Goal: Information Seeking & Learning: Learn about a topic

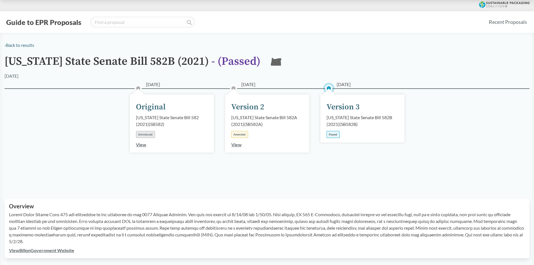
click at [339, 107] on div "Version 3" at bounding box center [342, 107] width 33 height 12
click at [347, 132] on div "[DATE] Version 3 [US_STATE] State Senate Bill 582B (2021) ( SB582B ) Passed" at bounding box center [362, 118] width 84 height 48
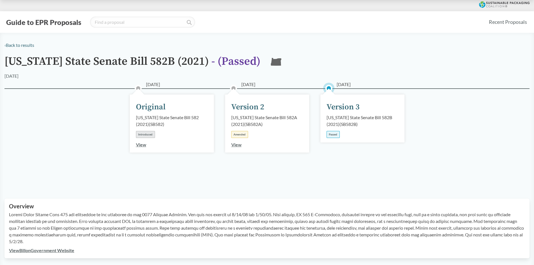
click at [331, 135] on div "Passed" at bounding box center [332, 134] width 13 height 7
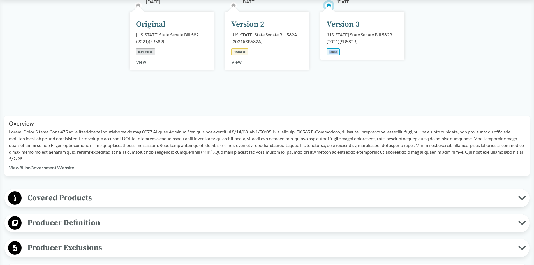
scroll to position [84, 0]
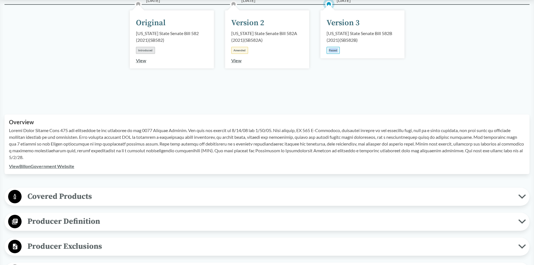
click at [326, 192] on span "Covered Products" at bounding box center [270, 196] width 496 height 13
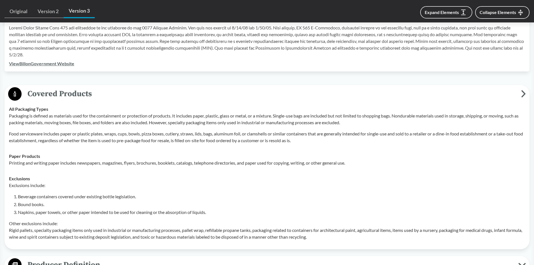
scroll to position [196, 0]
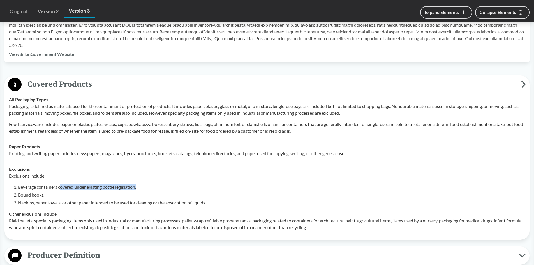
drag, startPoint x: 62, startPoint y: 188, endPoint x: 151, endPoint y: 186, distance: 89.4
click at [151, 186] on li "Beverage containers covered under existing bottle legislation." at bounding box center [271, 186] width 507 height 7
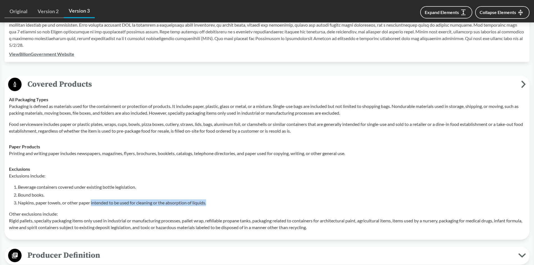
drag, startPoint x: 93, startPoint y: 201, endPoint x: 213, endPoint y: 200, distance: 120.7
click at [213, 200] on li "Napkins, paper towels, or other paper intended to be used for cleaning or the a…" at bounding box center [271, 202] width 507 height 7
click at [214, 200] on li "Napkins, paper towels, or other paper intended to be used for cleaning or the a…" at bounding box center [271, 202] width 507 height 7
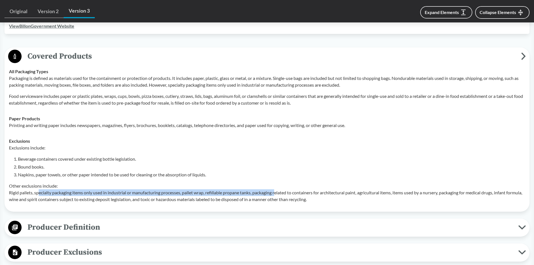
drag, startPoint x: 38, startPoint y: 194, endPoint x: 279, endPoint y: 194, distance: 241.2
click at [279, 194] on p "Other exclusions include: Rigid pallets, specialty packaging items only used in…" at bounding box center [267, 192] width 516 height 20
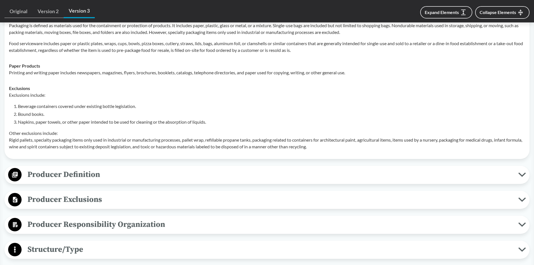
scroll to position [280, 0]
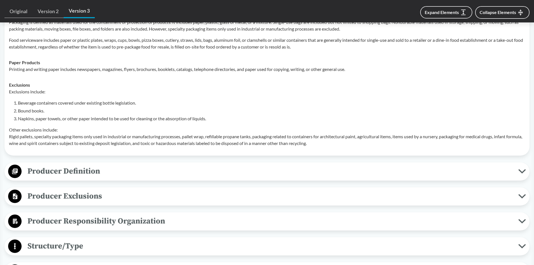
click at [263, 175] on span "Producer Definition" at bounding box center [270, 171] width 496 height 13
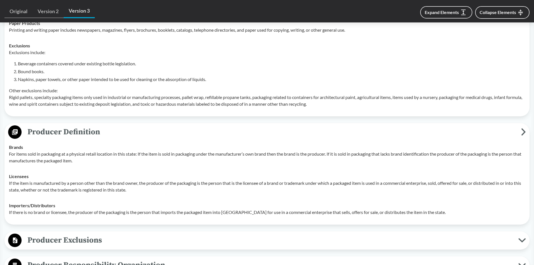
scroll to position [336, 0]
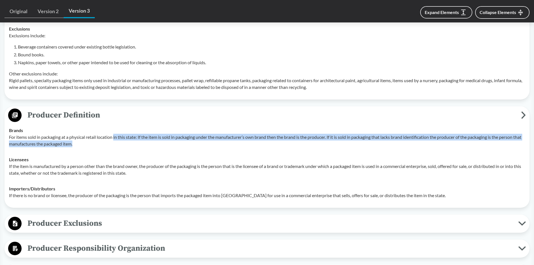
drag, startPoint x: 115, startPoint y: 133, endPoint x: 506, endPoint y: 141, distance: 391.6
click at [506, 141] on p "For items sold in packaging at a physical retail location in this state: If the…" at bounding box center [267, 140] width 516 height 13
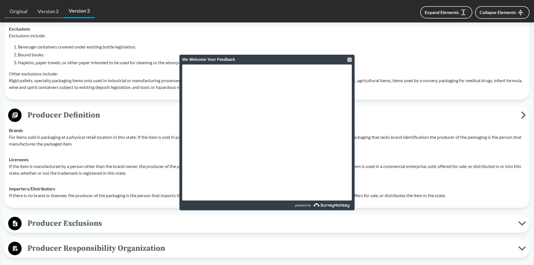
click at [350, 60] on div at bounding box center [349, 59] width 4 height 4
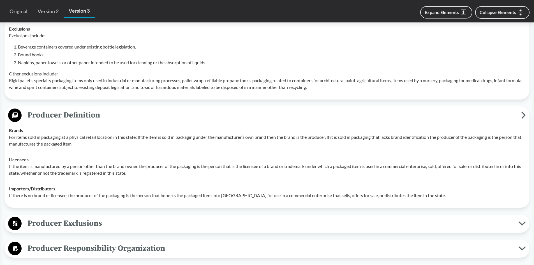
scroll to position [364, 0]
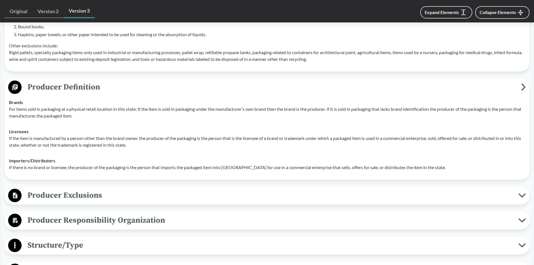
click at [57, 198] on span "Producer Exclusions" at bounding box center [270, 195] width 496 height 13
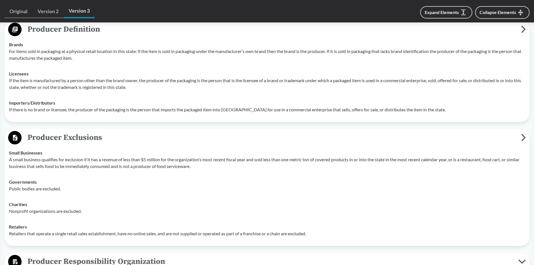
scroll to position [448, 0]
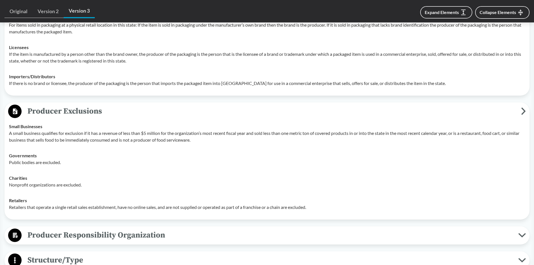
click at [71, 234] on span "Producer Responsibility Organization" at bounding box center [270, 235] width 496 height 13
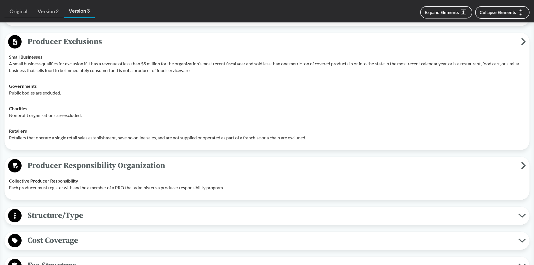
scroll to position [532, 0]
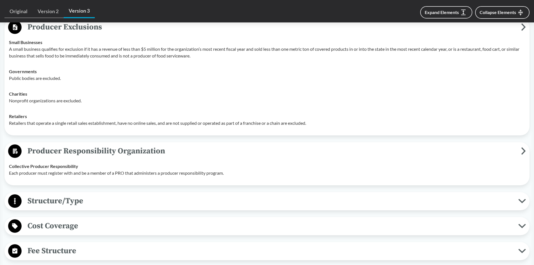
click at [167, 198] on span "Structure/Type" at bounding box center [270, 200] width 496 height 13
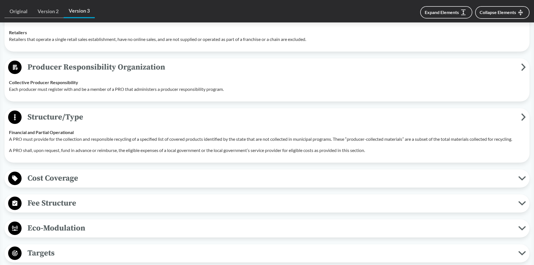
scroll to position [616, 0]
click at [169, 177] on span "Cost Coverage" at bounding box center [270, 177] width 496 height 13
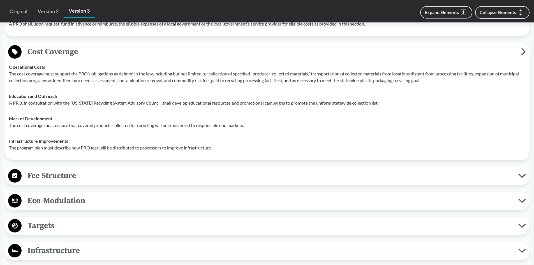
scroll to position [756, 0]
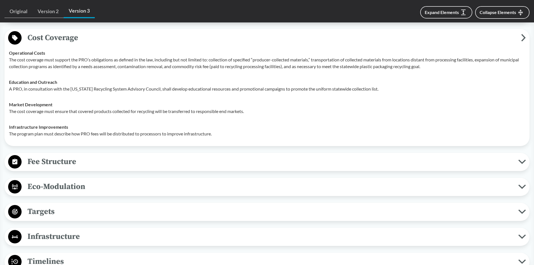
click at [174, 160] on span "Fee Structure" at bounding box center [270, 161] width 496 height 13
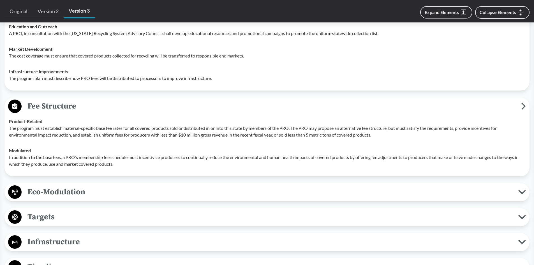
scroll to position [812, 0]
click at [161, 192] on span "Eco-Modulation" at bounding box center [270, 191] width 496 height 13
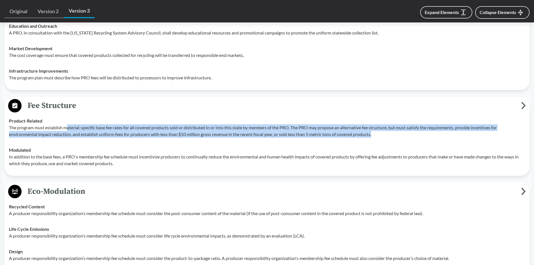
drag, startPoint x: 68, startPoint y: 130, endPoint x: 406, endPoint y: 132, distance: 338.1
click at [406, 132] on p "The program must establish material-specific base fee rates for all covered pro…" at bounding box center [267, 130] width 516 height 13
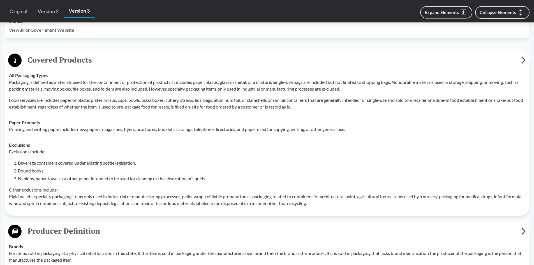
scroll to position [206, 0]
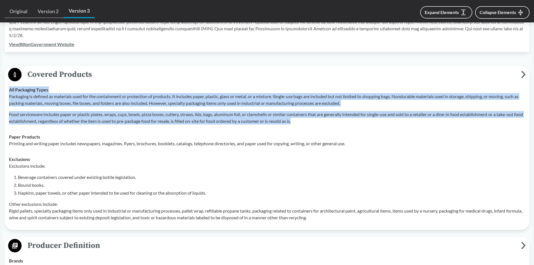
drag, startPoint x: 120, startPoint y: 92, endPoint x: 306, endPoint y: 124, distance: 188.1
click at [306, 124] on div "All Packaging Types Packaging is defined as materials used for the containment …" at bounding box center [267, 105] width 516 height 38
click at [306, 124] on p "Food serviceware includes paper or plastic plates, wraps, cups, bowls, pizza bo…" at bounding box center [267, 117] width 516 height 13
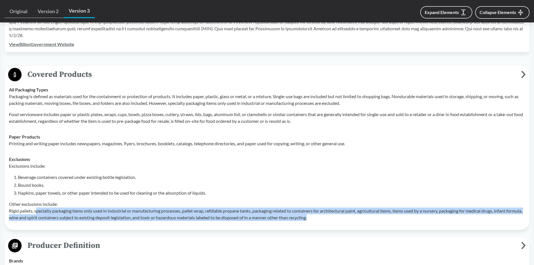
drag, startPoint x: 38, startPoint y: 208, endPoint x: 341, endPoint y: 218, distance: 303.2
click at [341, 218] on p "Other exclusions include: Rigid pallets, specialty packaging items only used in…" at bounding box center [267, 211] width 516 height 20
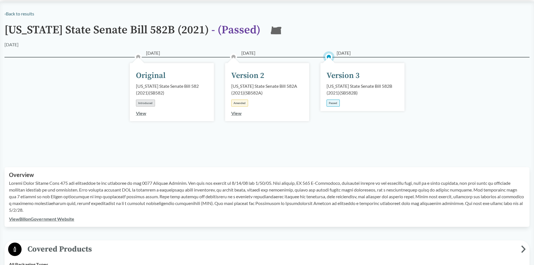
scroll to position [0, 0]
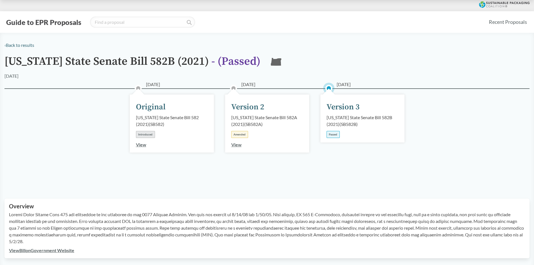
click at [332, 134] on div "Passed" at bounding box center [332, 134] width 13 height 7
click at [344, 104] on div "Version 3" at bounding box center [342, 107] width 33 height 12
click at [350, 96] on div "[DATE] Version 3 [US_STATE] State Senate Bill 582B (2021) ( SB582B ) Passed" at bounding box center [362, 118] width 84 height 48
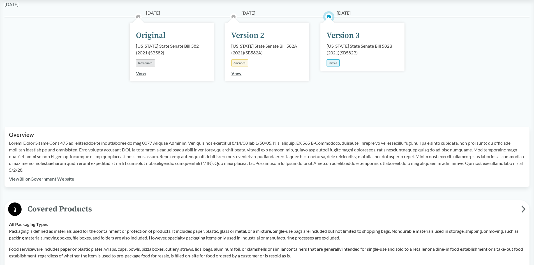
scroll to position [84, 0]
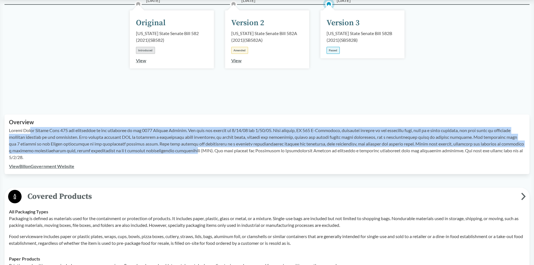
drag, startPoint x: 32, startPoint y: 130, endPoint x: 207, endPoint y: 153, distance: 176.2
click at [207, 153] on p at bounding box center [267, 144] width 516 height 34
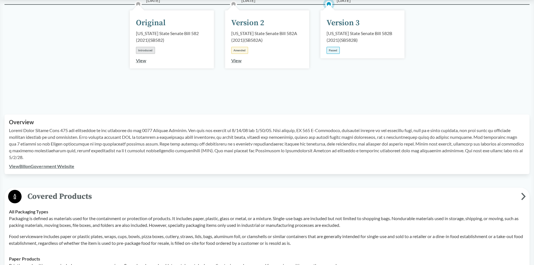
scroll to position [56, 0]
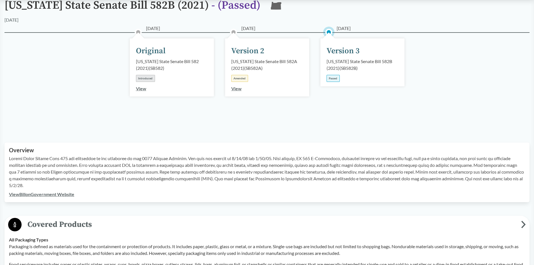
click at [345, 78] on div "[DATE] Version 3 [US_STATE] State Senate Bill 582B (2021) ( SB582B ) Passed" at bounding box center [362, 62] width 84 height 48
click at [337, 80] on div "Passed" at bounding box center [332, 78] width 13 height 7
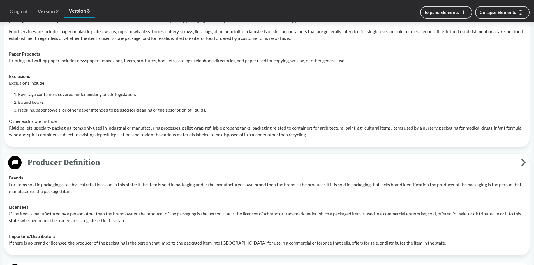
scroll to position [336, 0]
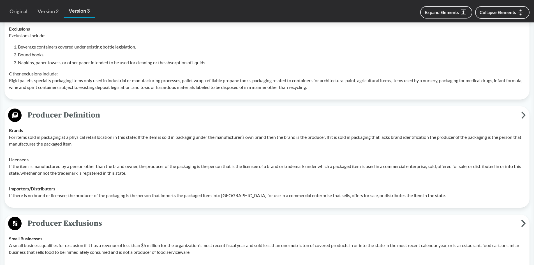
drag, startPoint x: 525, startPoint y: 115, endPoint x: 361, endPoint y: 166, distance: 171.1
click at [361, 166] on div "Producer Definition Brands For items sold in packaging at a physical retail loc…" at bounding box center [266, 156] width 525 height 101
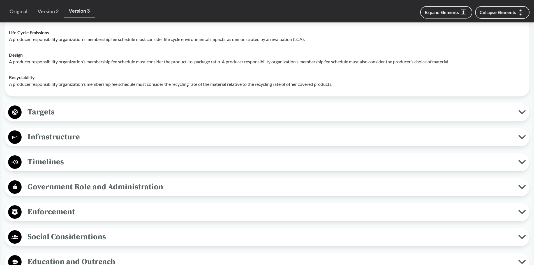
scroll to position [1008, 0]
click at [172, 159] on span "Timelines" at bounding box center [270, 162] width 496 height 13
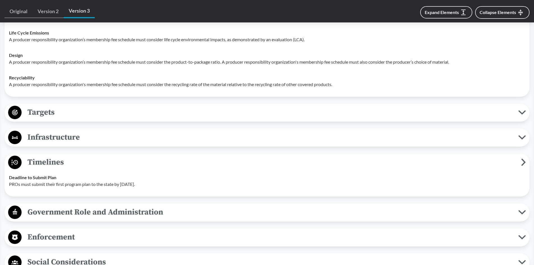
click at [193, 135] on span "Infrastructure" at bounding box center [270, 137] width 496 height 13
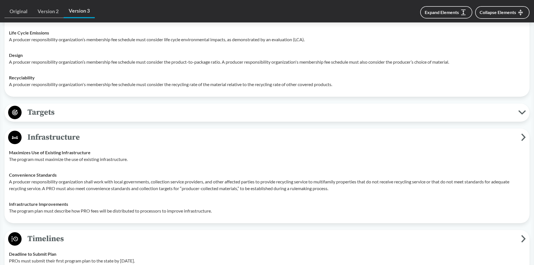
click at [200, 118] on button "Targets" at bounding box center [266, 112] width 521 height 14
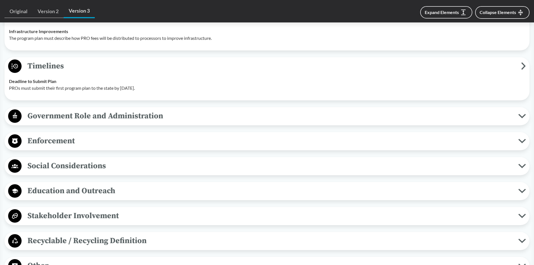
scroll to position [1260, 0]
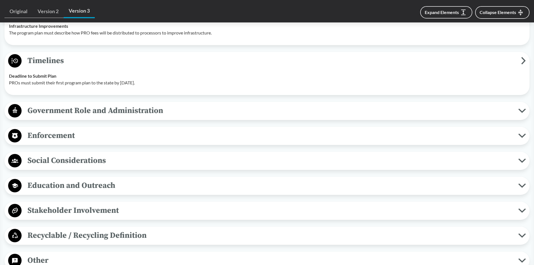
click at [144, 161] on span "Social Considerations" at bounding box center [270, 160] width 496 height 13
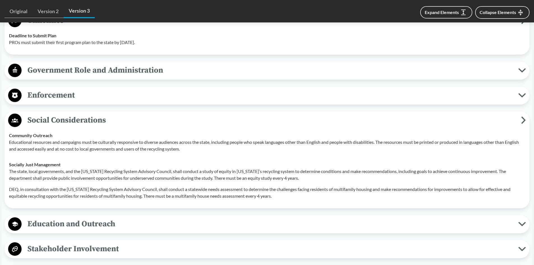
scroll to position [1372, 0]
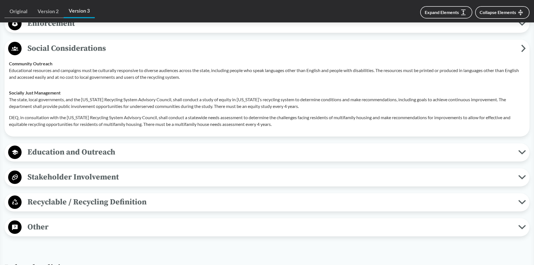
click at [147, 152] on span "Education and Outreach" at bounding box center [270, 152] width 496 height 13
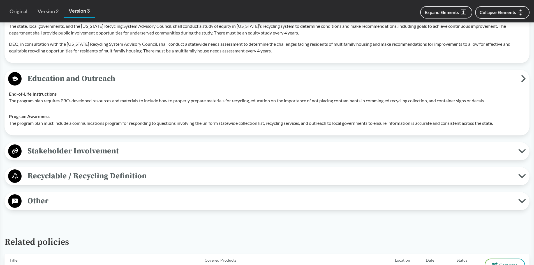
scroll to position [1512, 0]
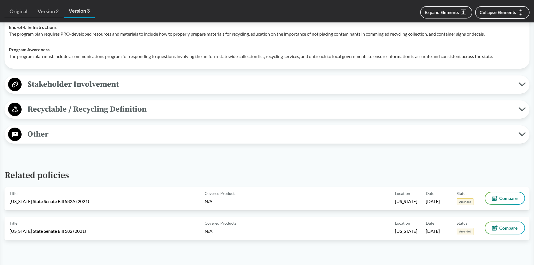
click at [139, 86] on span "Stakeholder Involvement" at bounding box center [270, 84] width 496 height 13
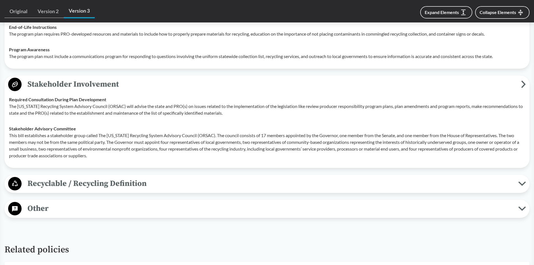
click at [154, 179] on span "Recyclable / Recycling Definition" at bounding box center [270, 183] width 496 height 13
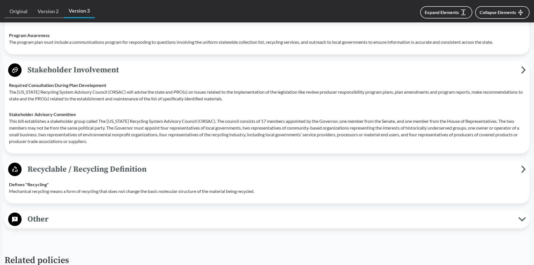
scroll to position [1540, 0]
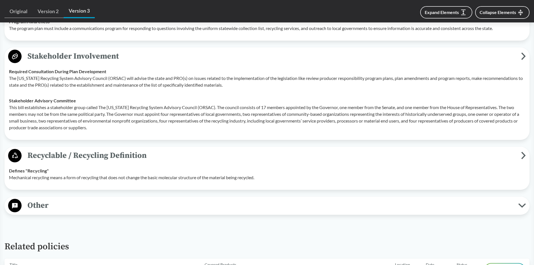
click at [112, 205] on span "Other" at bounding box center [270, 205] width 496 height 13
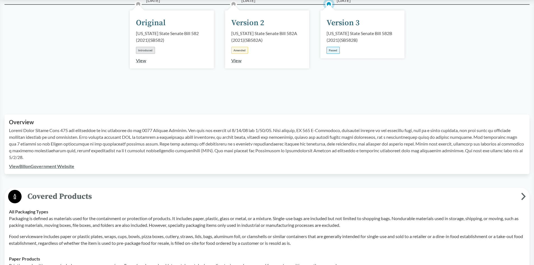
scroll to position [0, 0]
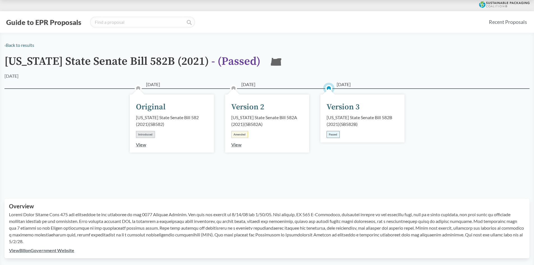
click at [54, 249] on link "View Bill on Government Website" at bounding box center [41, 249] width 65 height 5
